Goal: Download file/media

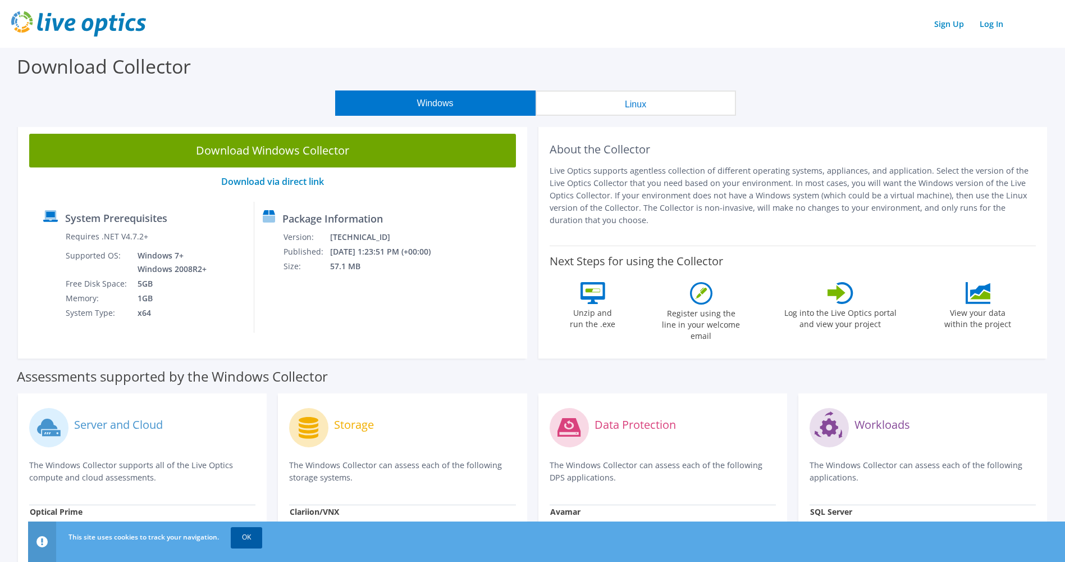
click at [250, 532] on link "OK" at bounding box center [246, 537] width 31 height 20
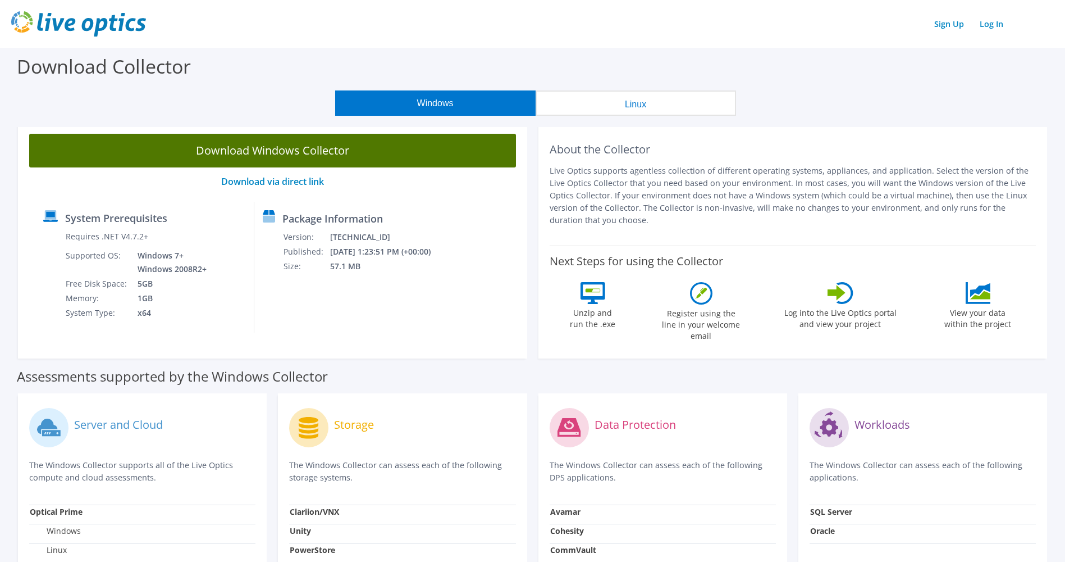
click at [293, 153] on link "Download Windows Collector" at bounding box center [272, 151] width 487 height 34
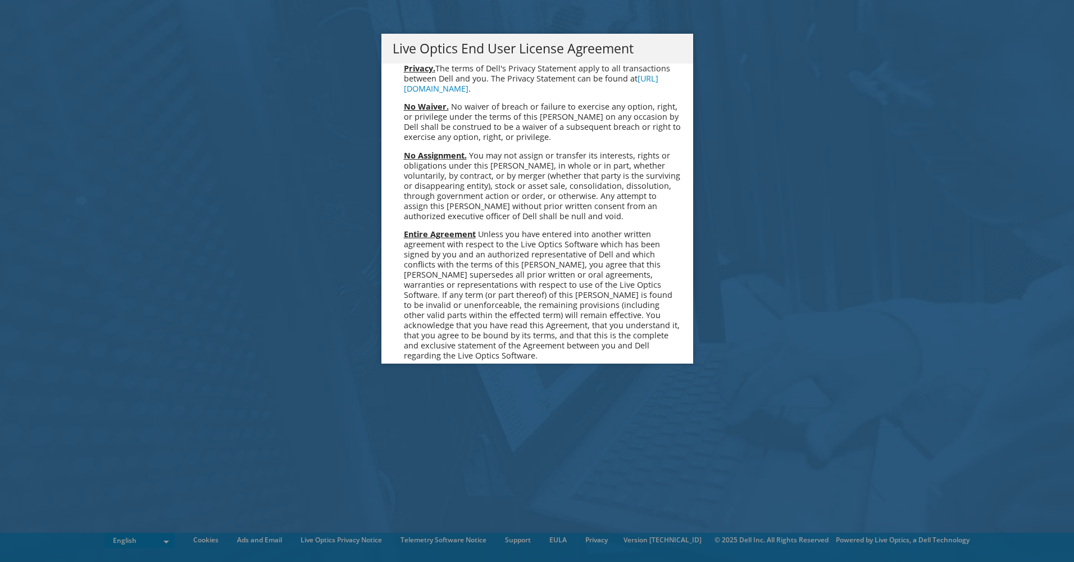
scroll to position [4246, 0]
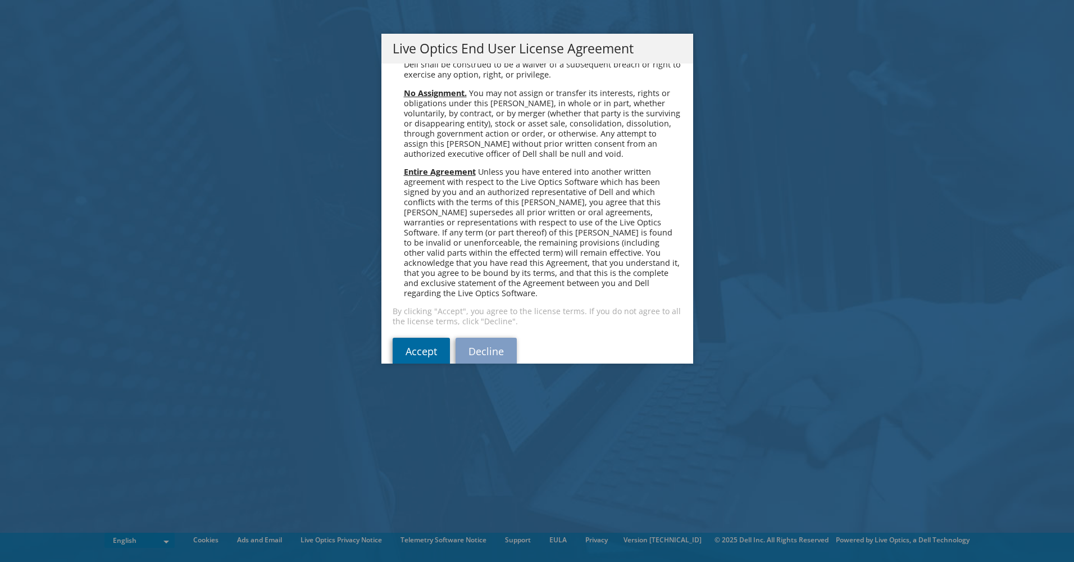
click at [428, 337] on link "Accept" at bounding box center [420, 350] width 57 height 27
